Goal: Task Accomplishment & Management: Manage account settings

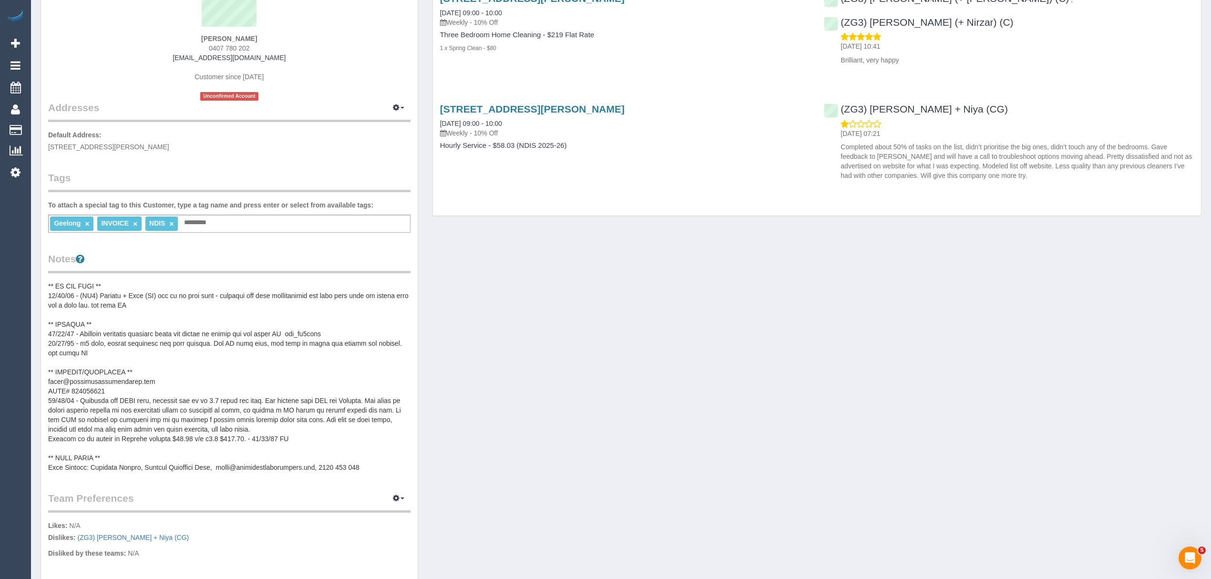
scroll to position [127, 0]
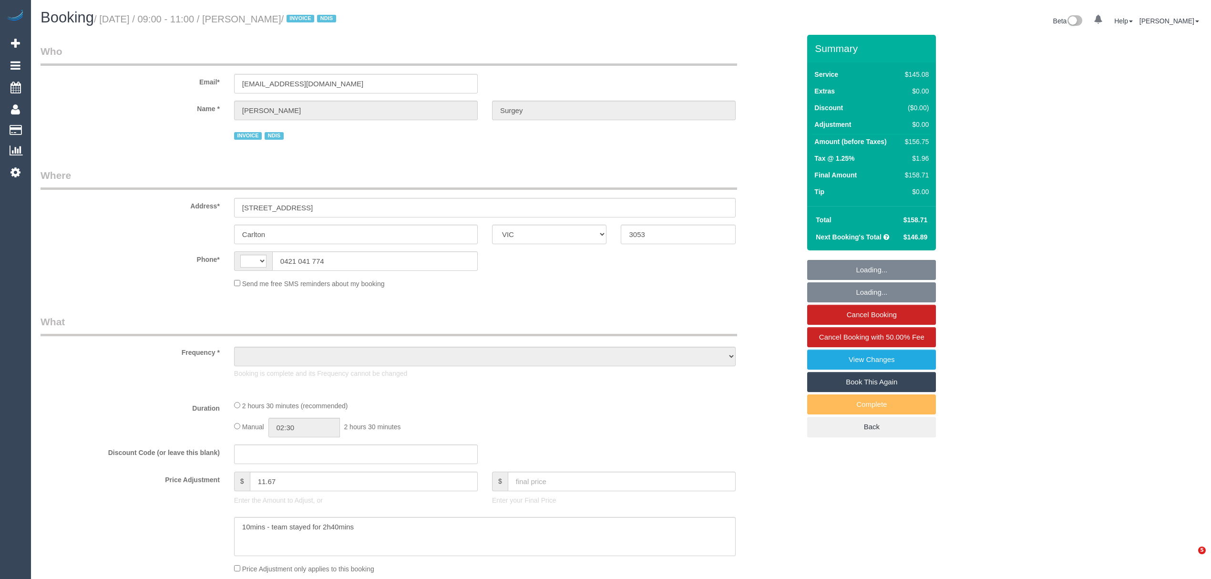
select select "VIC"
select select "string:AU"
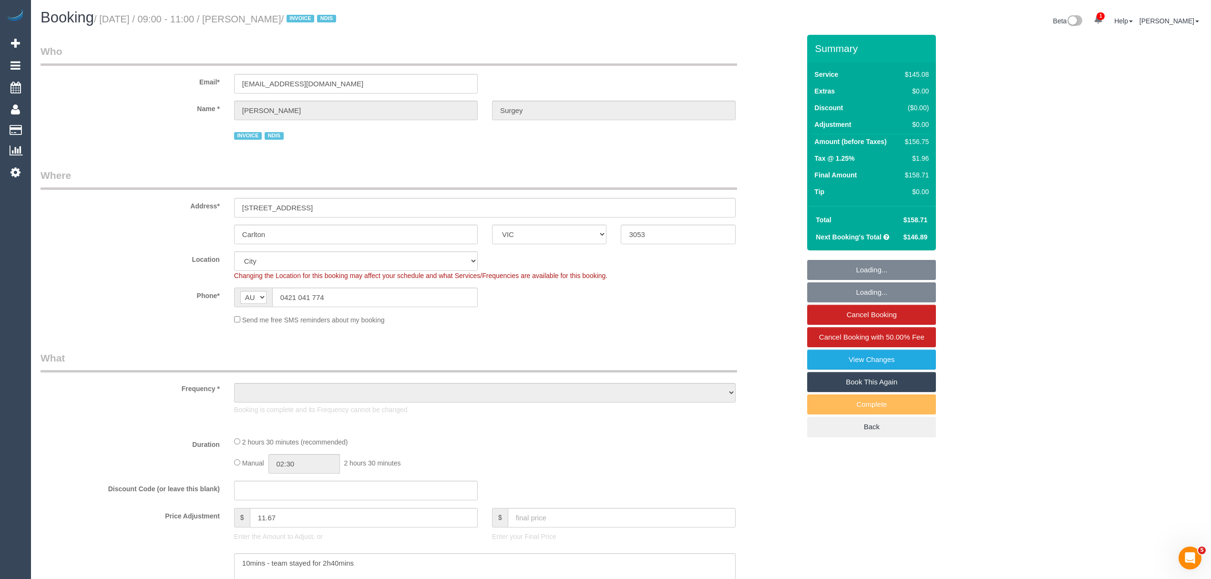
select select "object:628"
select select "150"
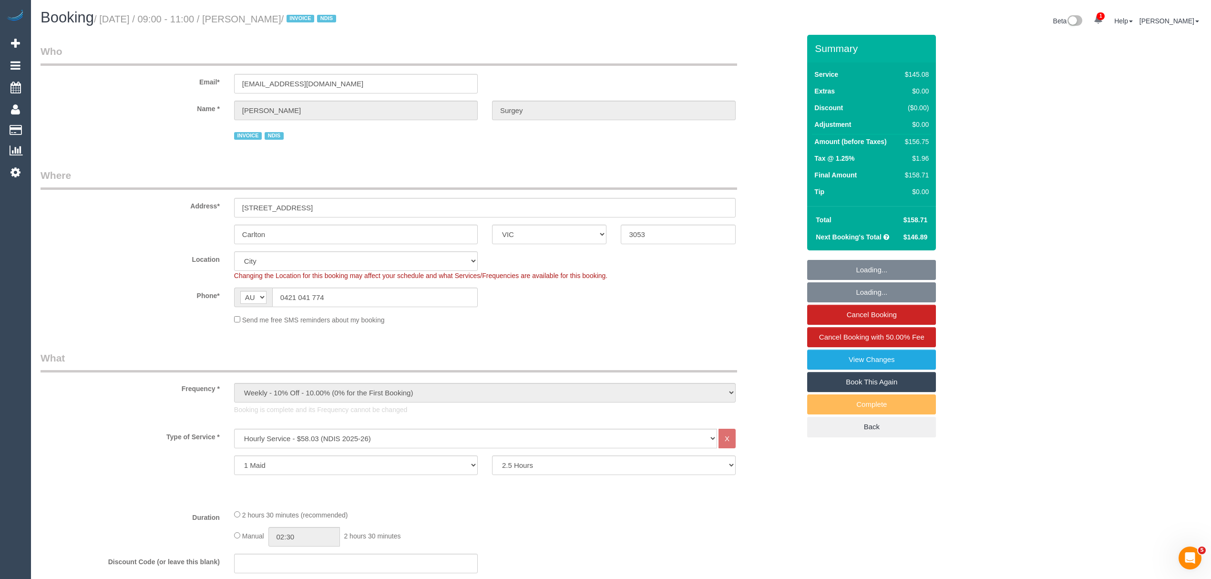
select select "number:28"
select select "number:14"
select select "number:19"
select select "number:22"
select select "object:783"
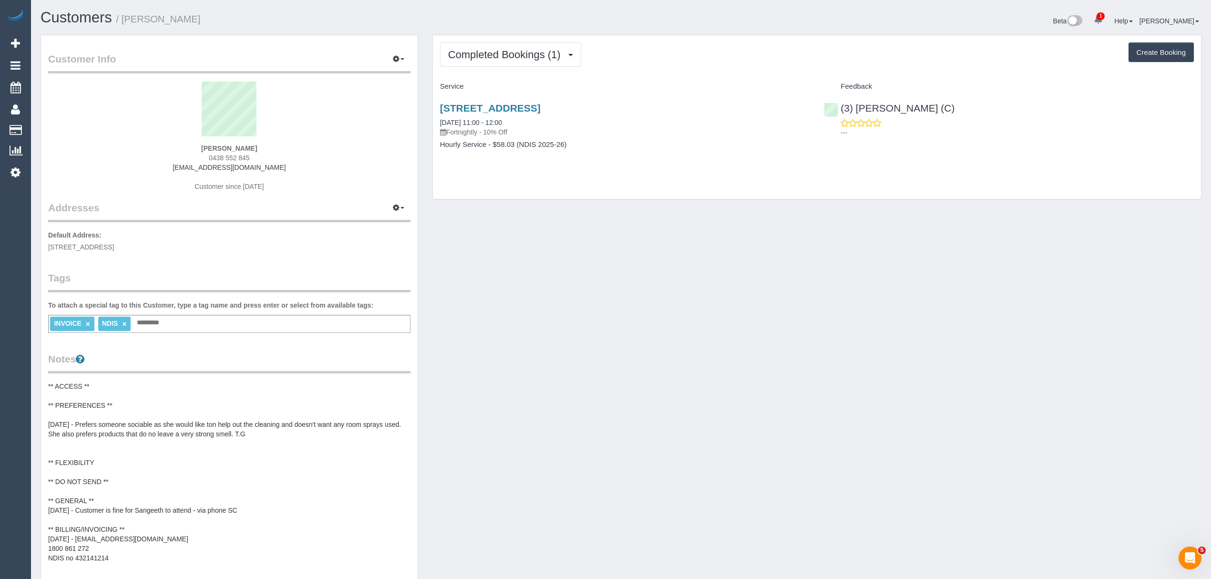
scroll to position [10, 0]
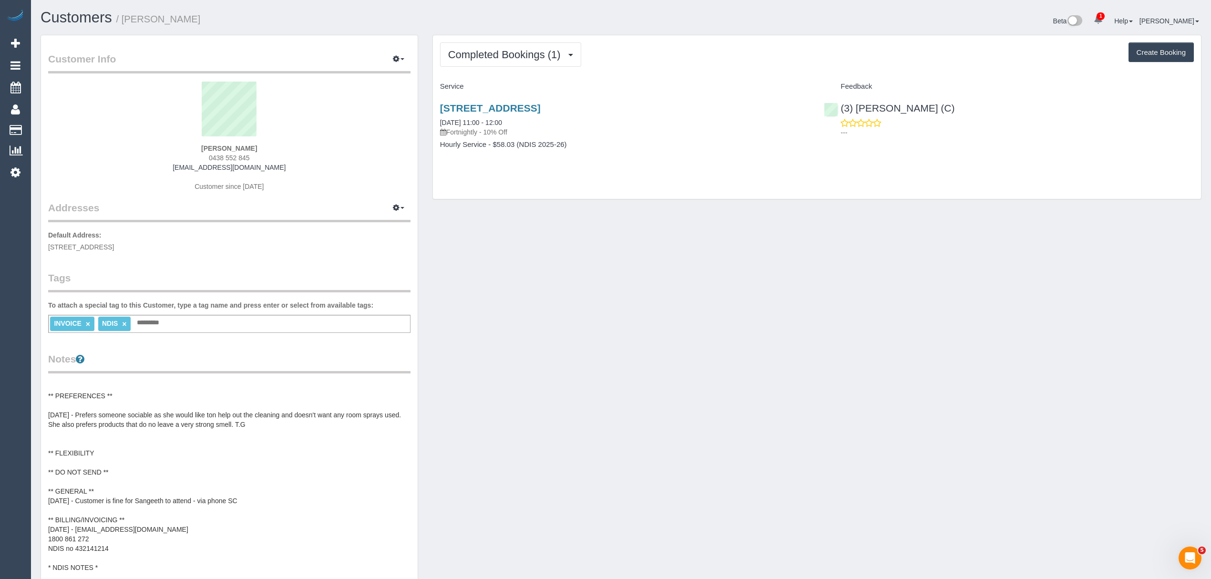
click at [133, 531] on pre "** ACCESS ** ** PREFERENCES ** 18/09/25 - Prefers someone sociable as she would…" at bounding box center [229, 476] width 362 height 191
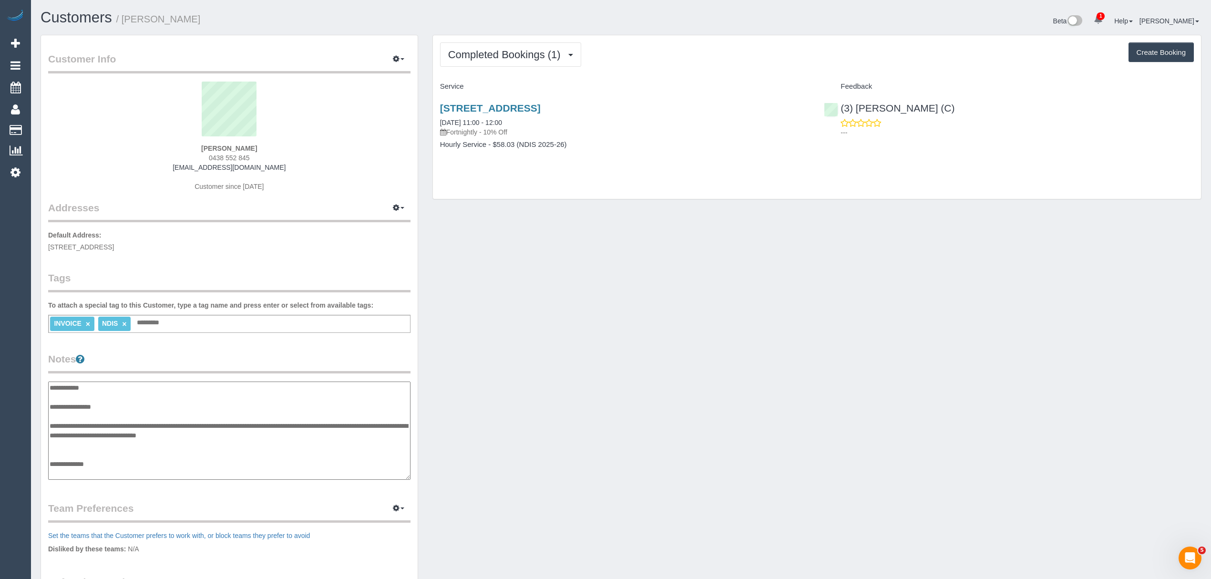
scroll to position [105, 0]
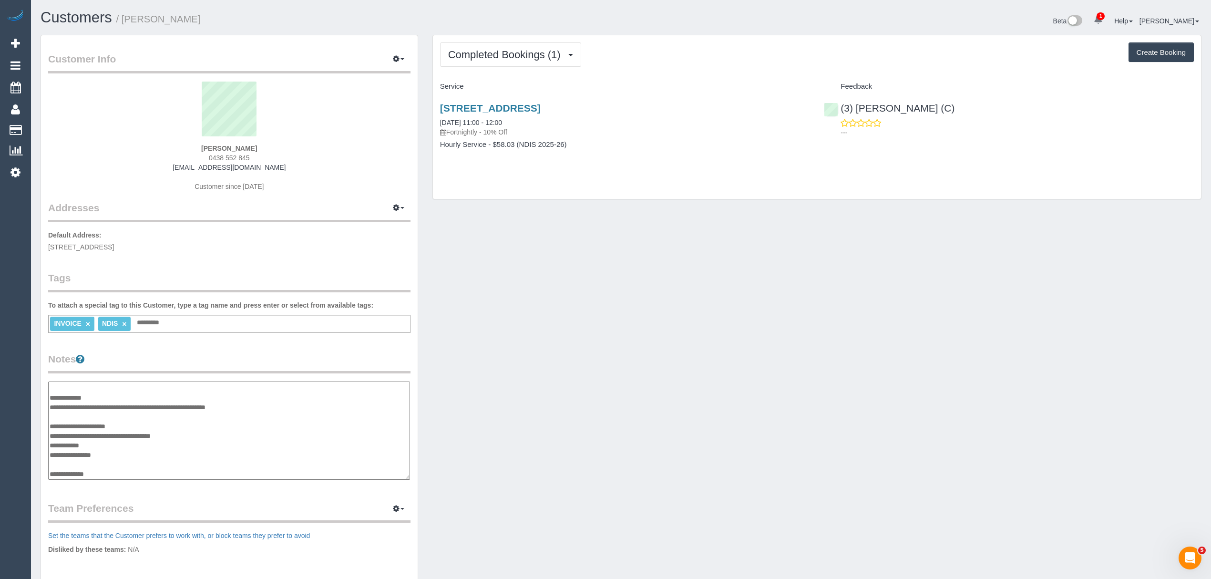
drag, startPoint x: 198, startPoint y: 431, endPoint x: 82, endPoint y: 438, distance: 116.5
click at [82, 438] on textarea "**********" at bounding box center [229, 430] width 362 height 99
drag, startPoint x: 117, startPoint y: 451, endPoint x: 51, endPoint y: 456, distance: 65.5
click at [51, 456] on textarea "**********" at bounding box center [229, 430] width 362 height 99
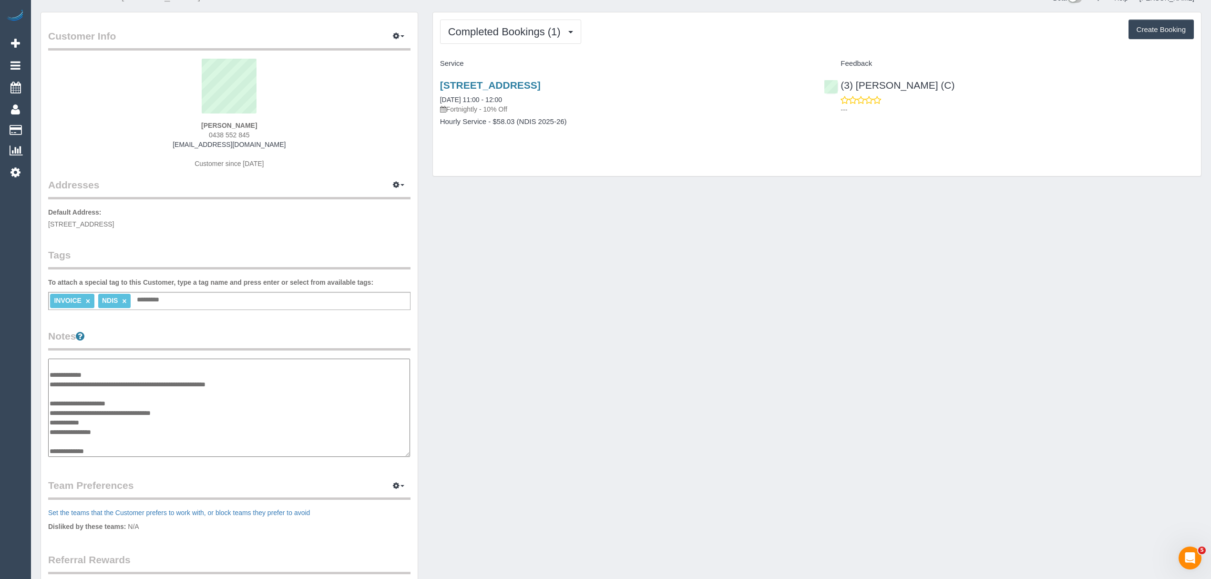
scroll to position [0, 0]
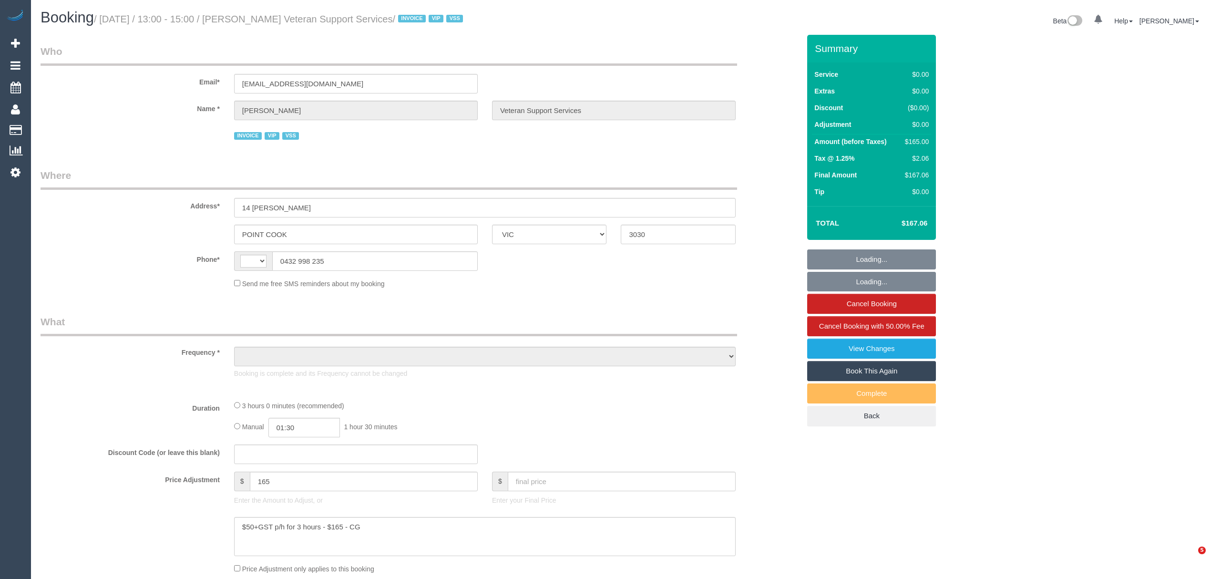
select select "VIC"
select select "object:321"
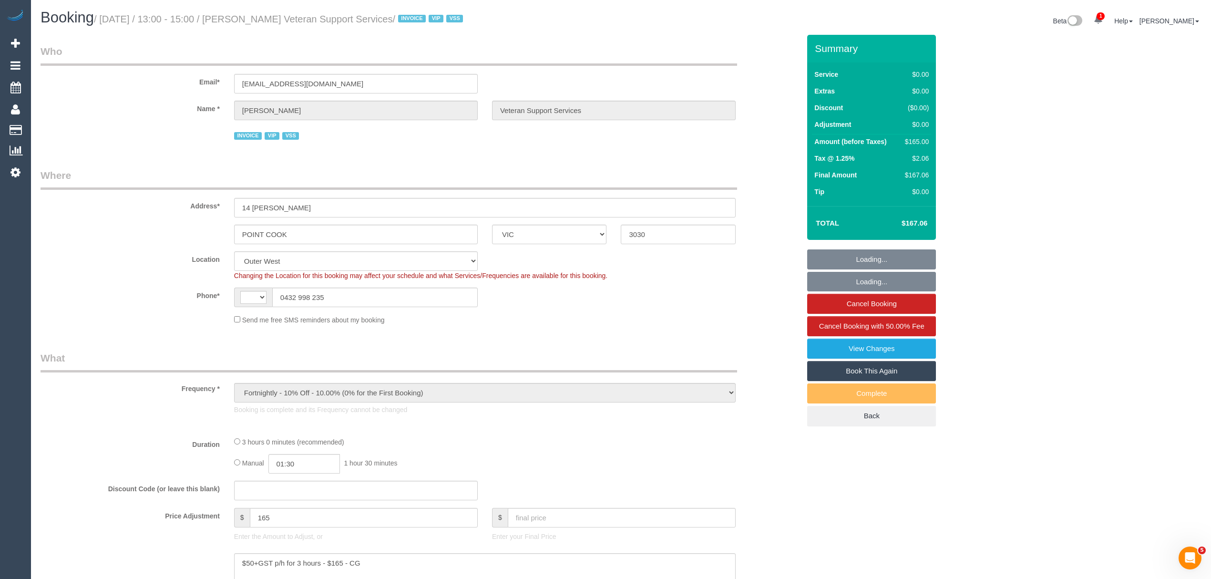
select select "string:AU"
select select "number:27"
select select "number:14"
select select "number:19"
select select "number:36"
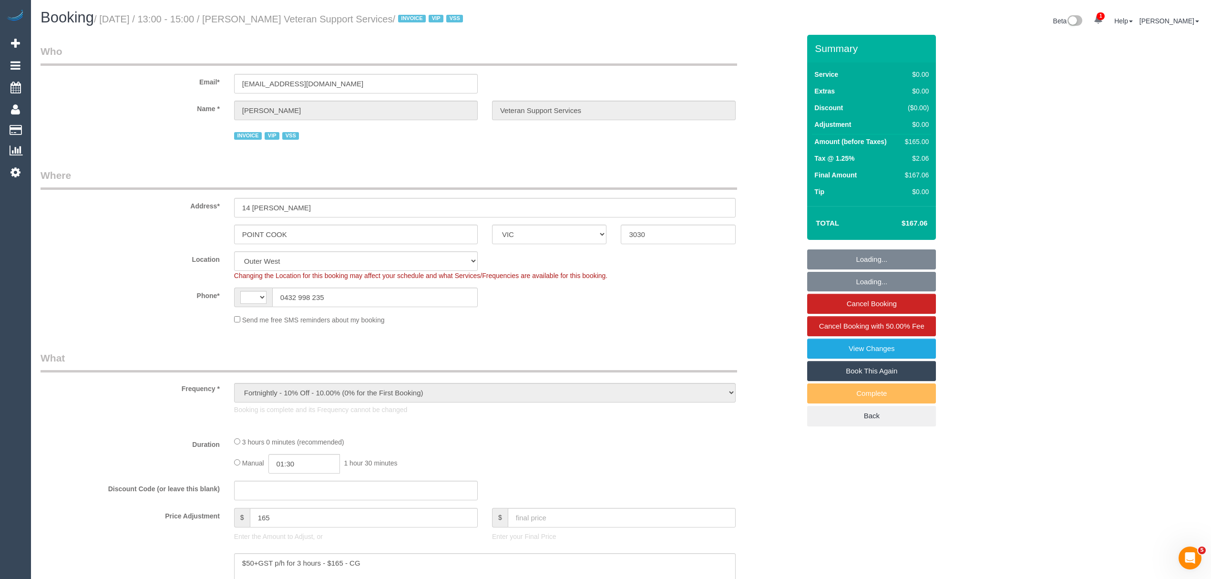
select select "number:34"
select select "object:721"
select select "180"
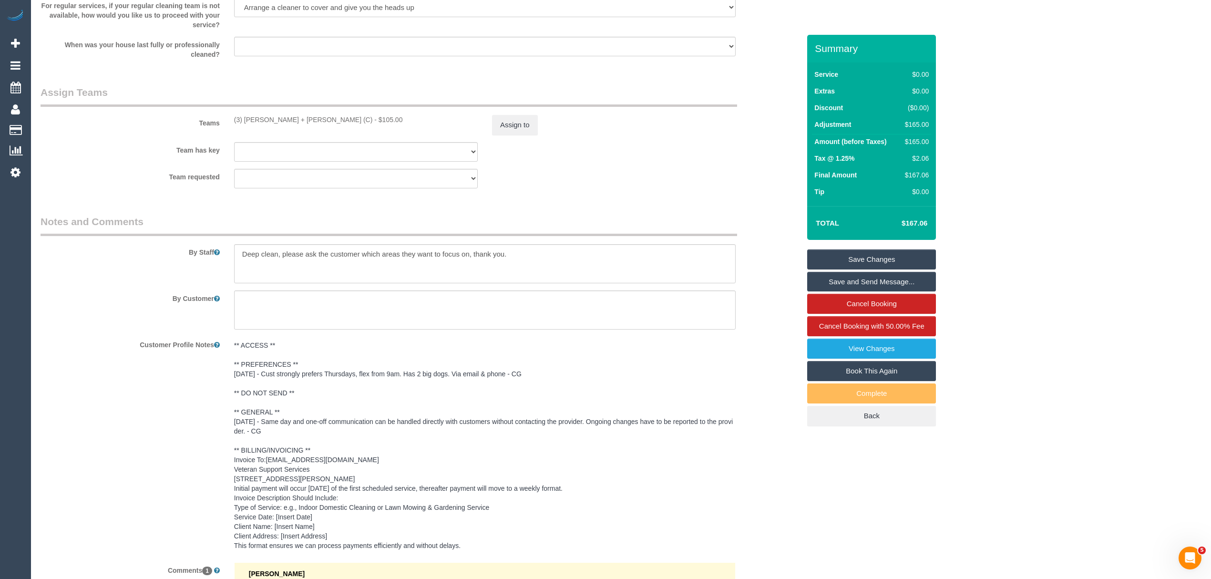
scroll to position [1322, 0]
